Goal: Information Seeking & Learning: Learn about a topic

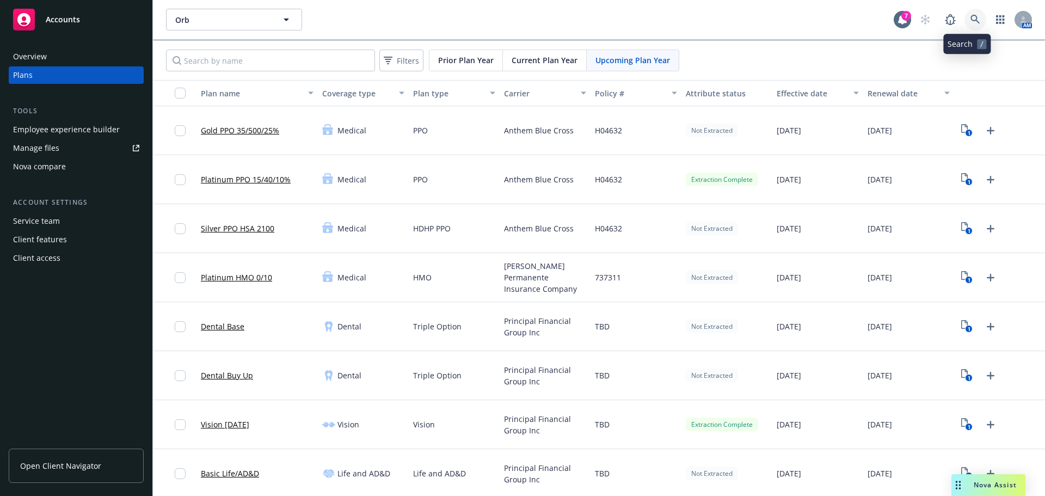
click at [967, 29] on link at bounding box center [975, 20] width 22 height 22
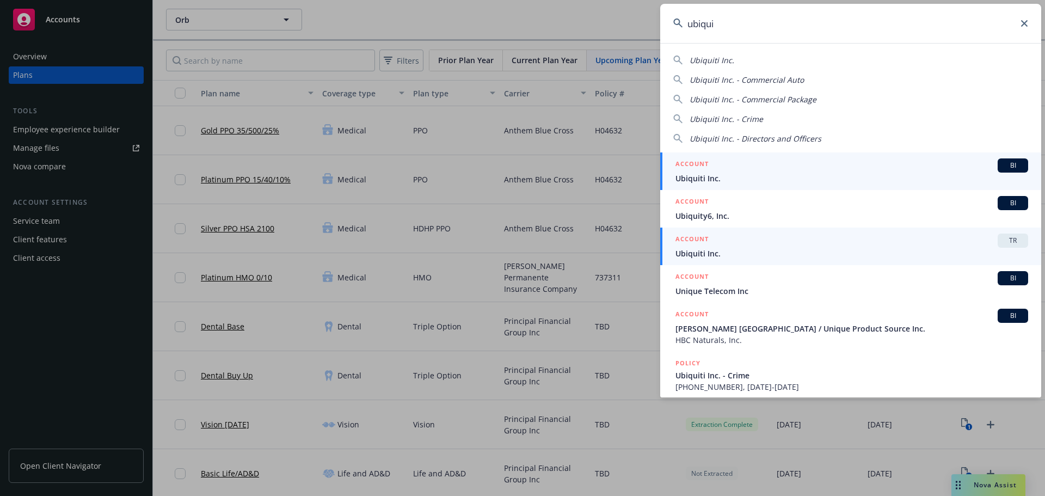
type input "ubiqui"
click at [894, 243] on div "ACCOUNT TR" at bounding box center [851, 240] width 353 height 14
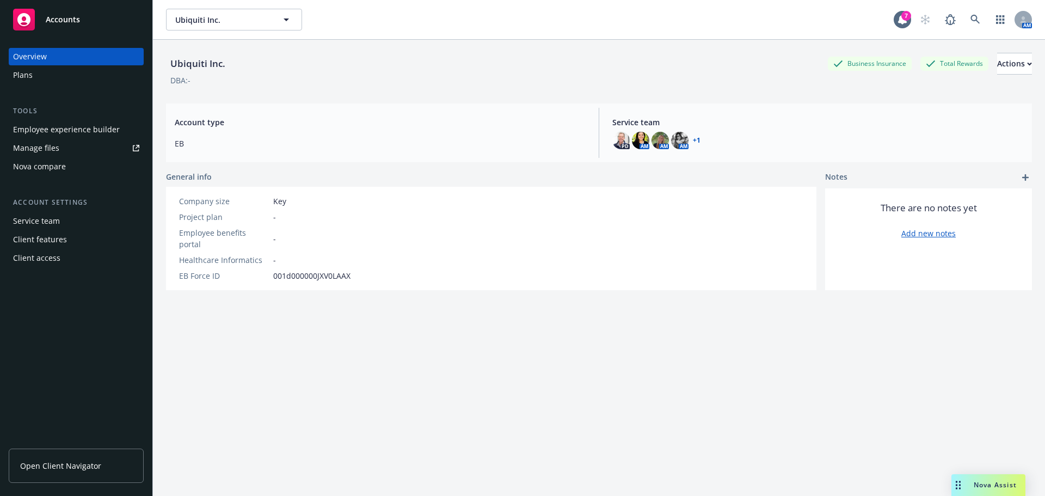
click at [228, 428] on div "Ubiquiti Inc. Business Insurance Total Rewards Actions DBA: - Account type EB S…" at bounding box center [599, 281] width 866 height 483
click at [52, 81] on div "Plans" at bounding box center [76, 74] width 126 height 17
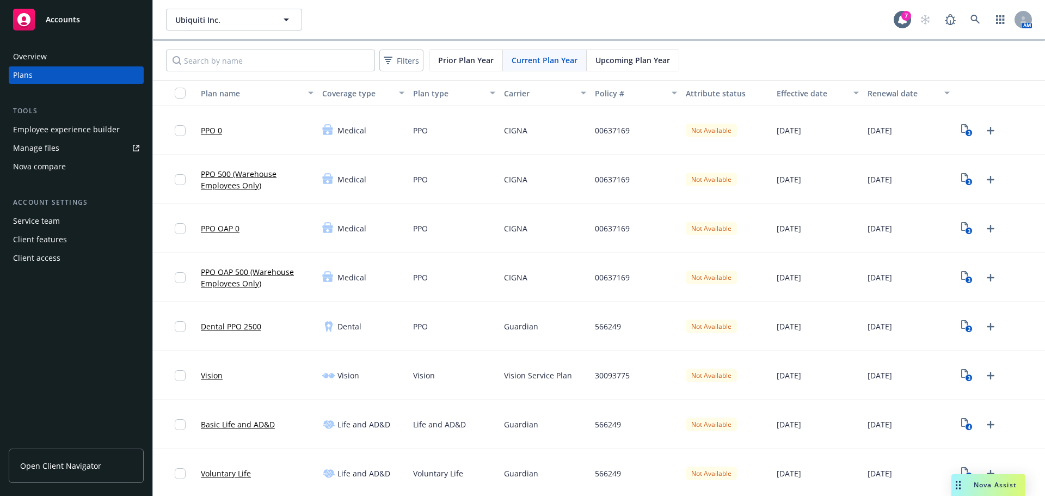
click at [47, 172] on div "Nova compare" at bounding box center [39, 166] width 53 height 17
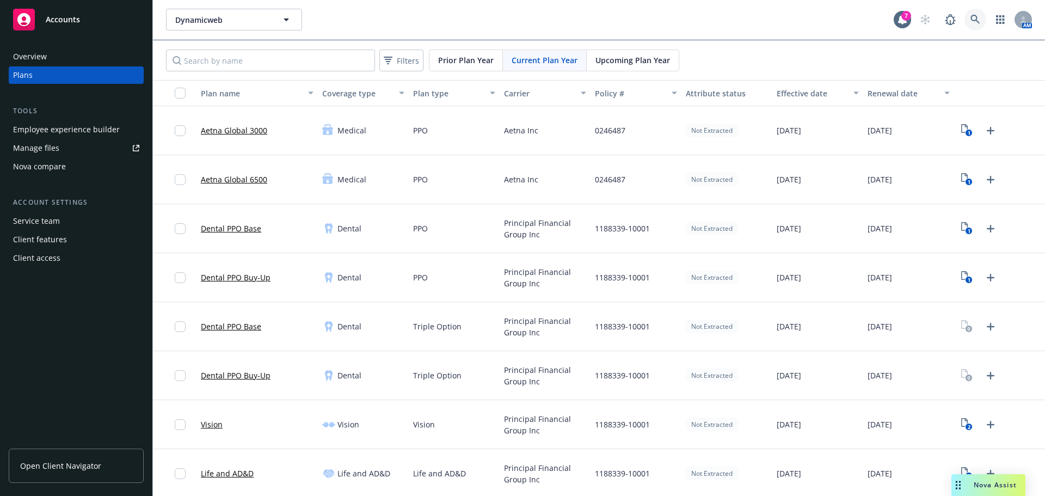
click at [964, 27] on link at bounding box center [975, 20] width 22 height 22
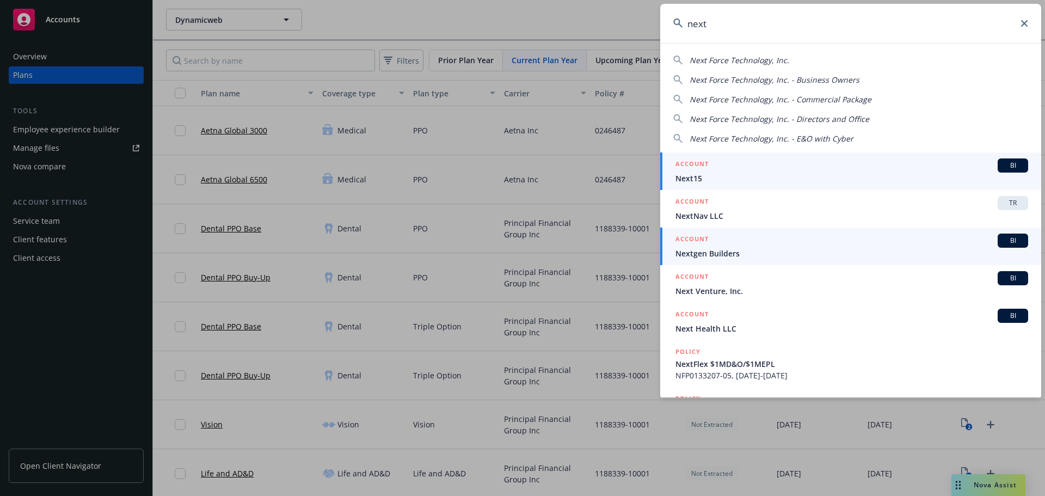
type input "next"
click at [833, 231] on link "ACCOUNT BI Nextgen Builders" at bounding box center [850, 246] width 381 height 38
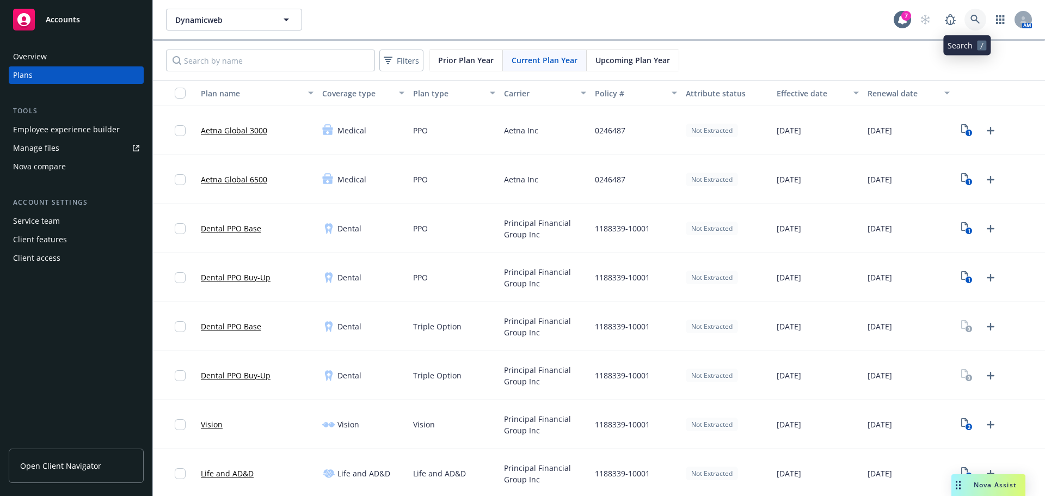
click at [970, 24] on icon at bounding box center [975, 20] width 10 height 10
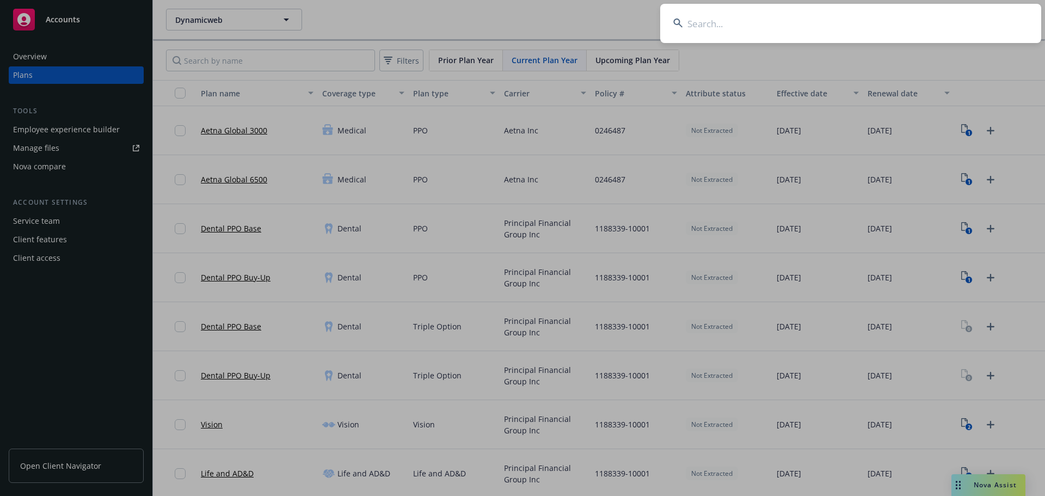
click at [757, 36] on input at bounding box center [850, 23] width 381 height 39
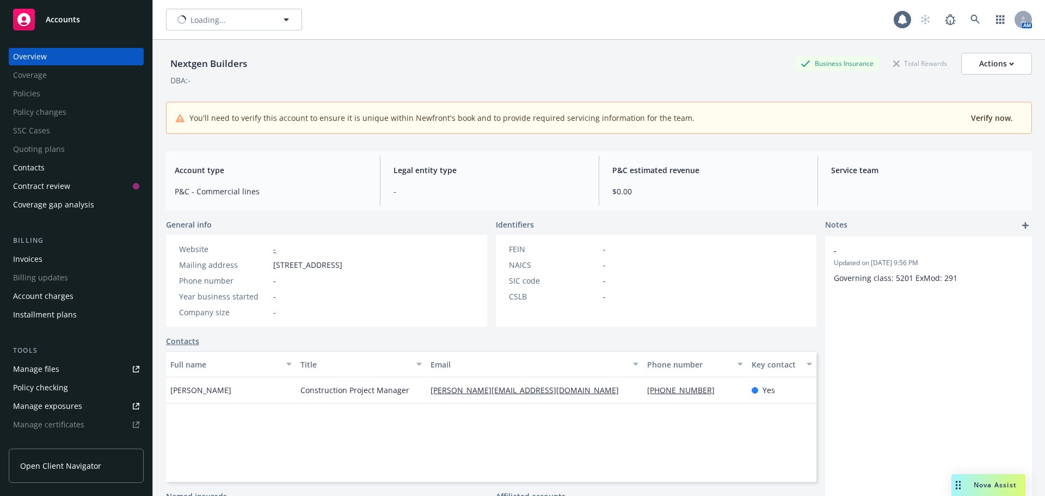
click at [747, 28] on div "Loading..." at bounding box center [529, 20] width 727 height 22
click at [964, 18] on link at bounding box center [975, 20] width 22 height 22
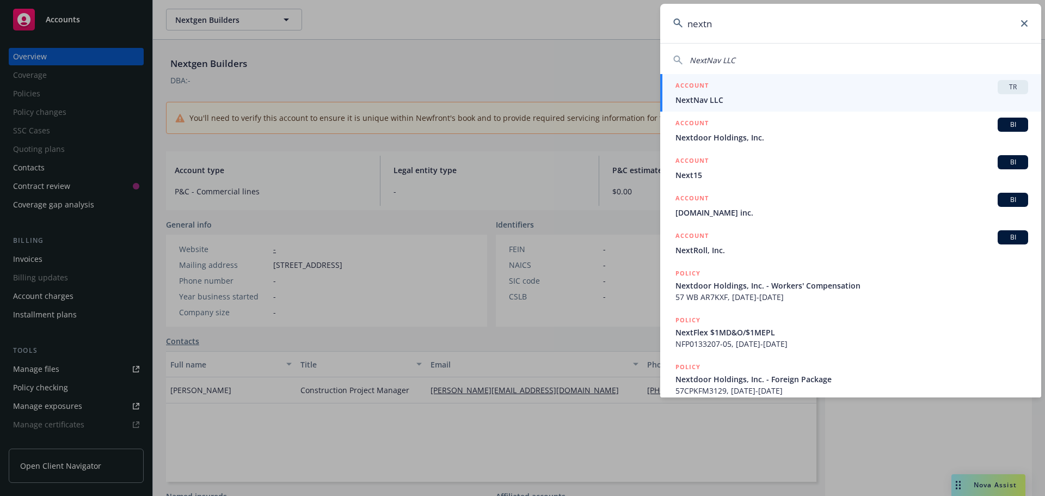
type input "nextn"
click at [763, 92] on div "ACCOUNT TR" at bounding box center [851, 87] width 353 height 14
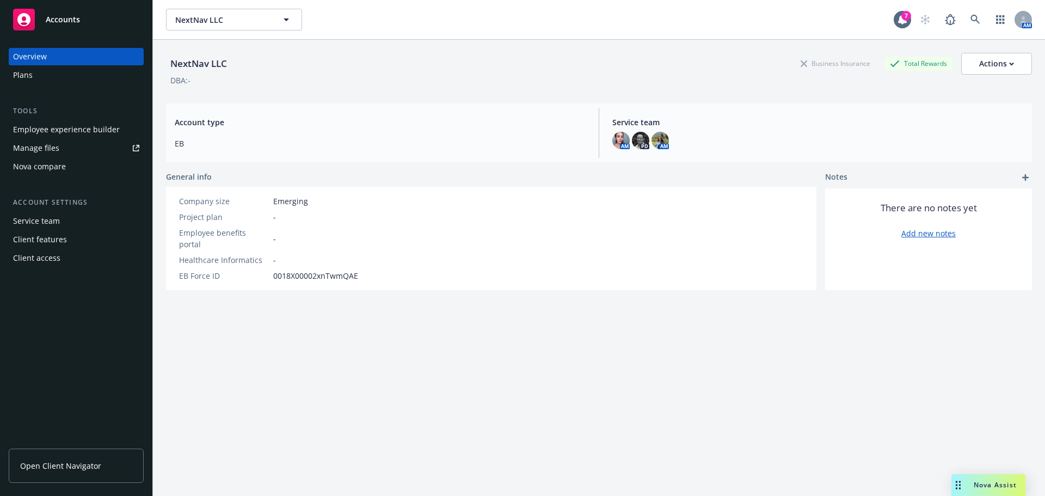
click at [53, 77] on div "Plans" at bounding box center [76, 74] width 126 height 17
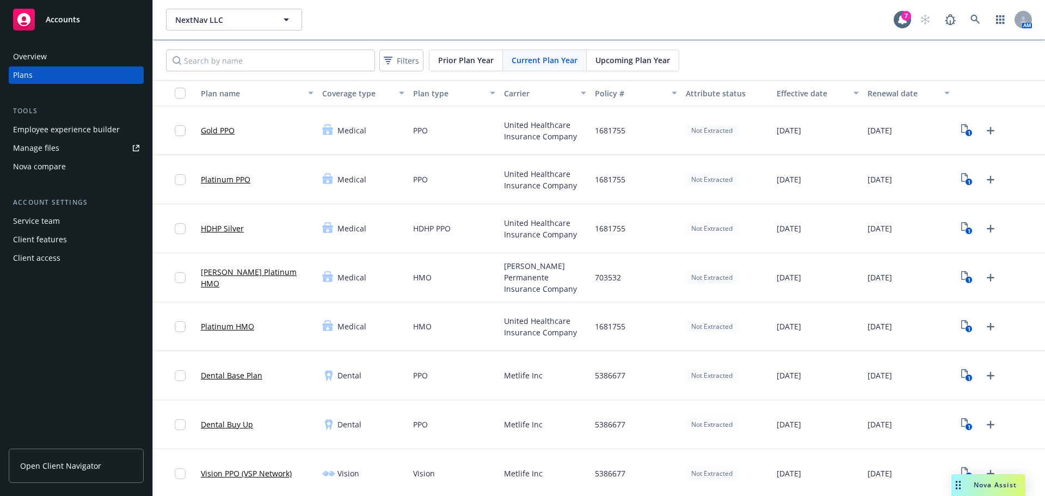
click at [645, 57] on span "Upcoming Plan Year" at bounding box center [632, 59] width 75 height 11
click at [425, 388] on div "PPO" at bounding box center [454, 375] width 91 height 49
click at [959, 115] on div "2" at bounding box center [999, 130] width 91 height 49
click at [959, 121] on div "2" at bounding box center [999, 130] width 91 height 49
click at [959, 122] on div "2" at bounding box center [978, 130] width 41 height 17
